Goal: Task Accomplishment & Management: Manage account settings

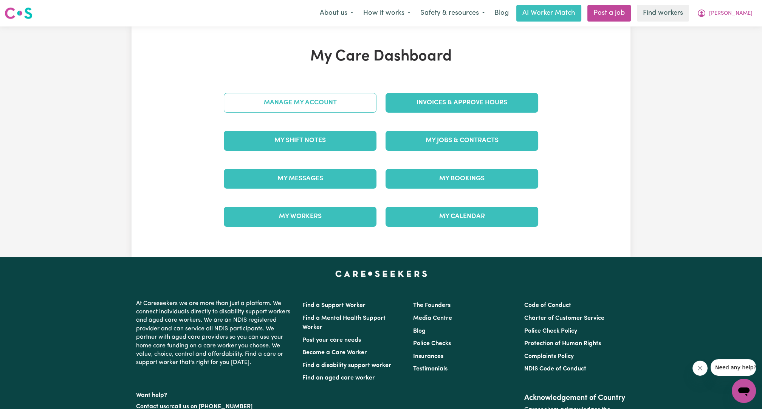
click at [277, 105] on link "Manage My Account" at bounding box center [300, 103] width 153 height 20
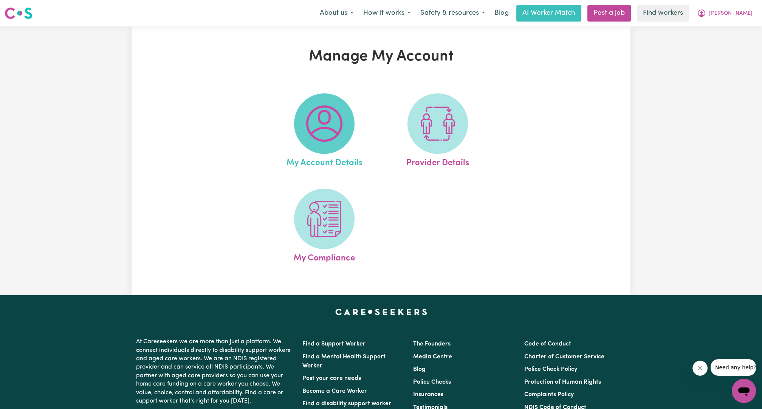
click at [338, 126] on img at bounding box center [324, 123] width 36 height 36
select select "Australian"
select select "representative"
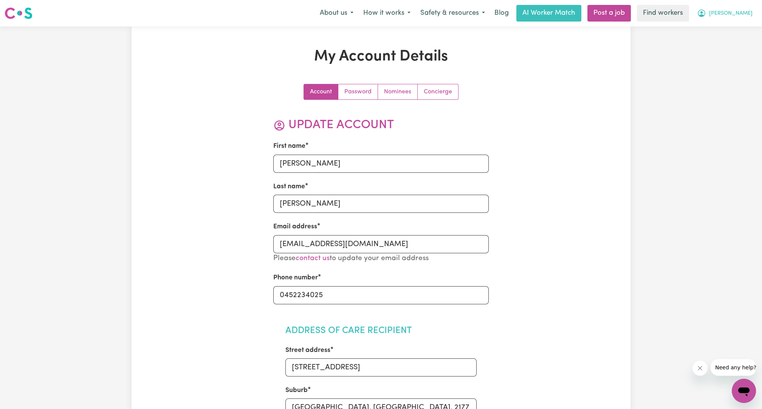
click at [739, 19] on button "[PERSON_NAME]" at bounding box center [724, 13] width 65 height 16
click at [733, 29] on link "My Dashboard" at bounding box center [728, 29] width 60 height 14
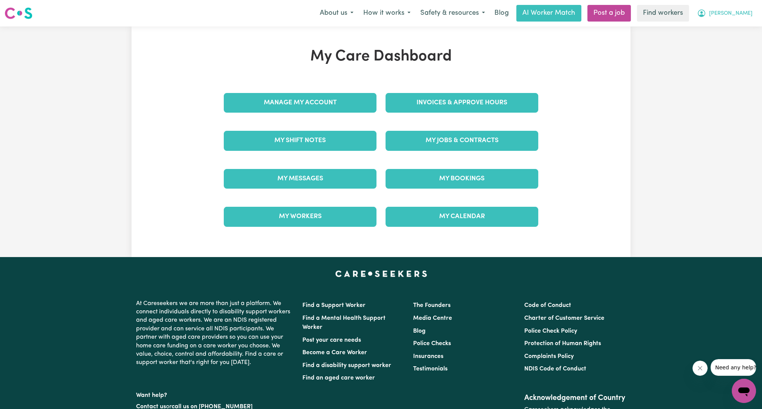
click at [739, 16] on button "[PERSON_NAME]" at bounding box center [724, 13] width 65 height 16
click at [717, 49] on link "My SC Dashboard" at bounding box center [728, 43] width 60 height 14
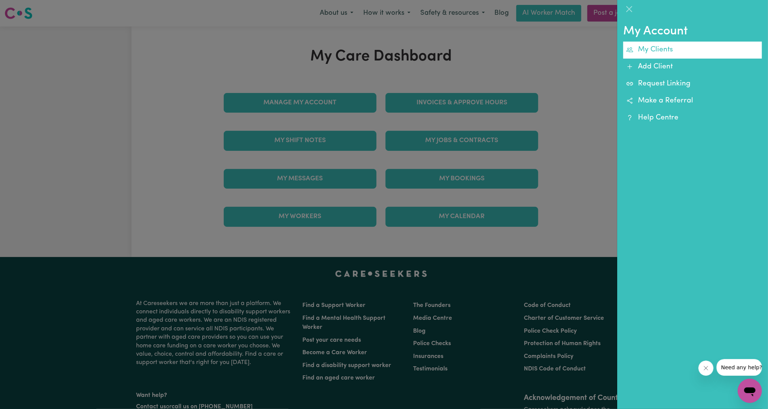
click at [648, 52] on link "My Clients" at bounding box center [692, 50] width 139 height 17
